Goal: Use online tool/utility

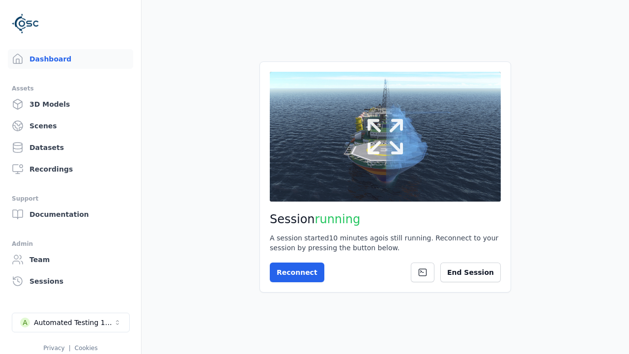
click at [400, 136] on icon at bounding box center [385, 136] width 47 height 47
